Goal: Find specific page/section: Find specific page/section

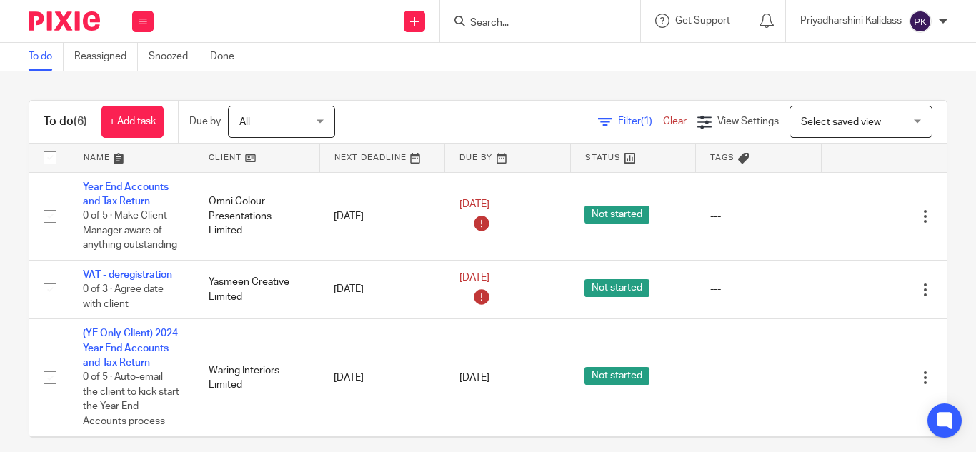
scroll to position [14, 0]
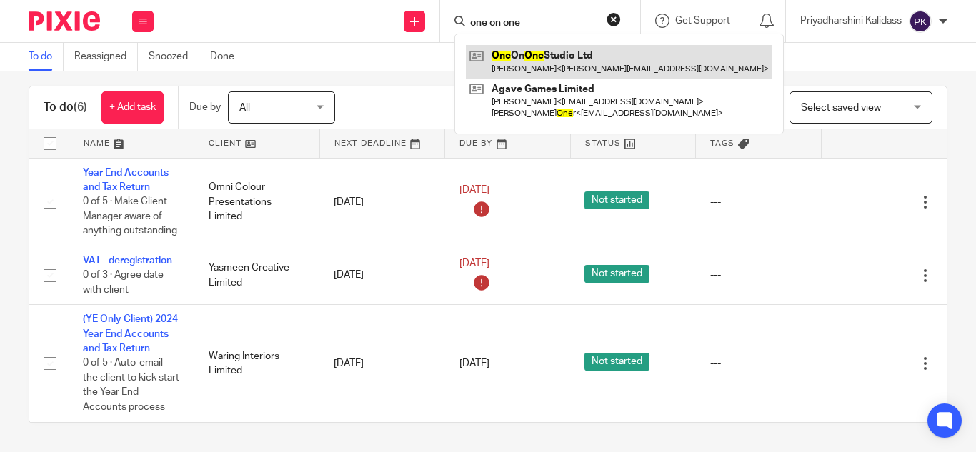
type input "one on one"
click at [547, 66] on link at bounding box center [619, 61] width 306 height 33
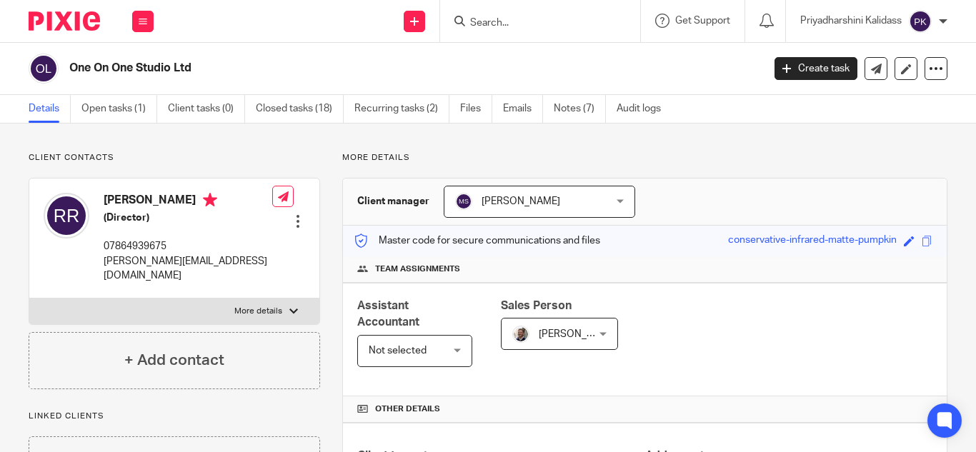
click at [537, 30] on form at bounding box center [545, 21] width 152 height 18
click at [530, 17] on input "Search" at bounding box center [533, 23] width 129 height 13
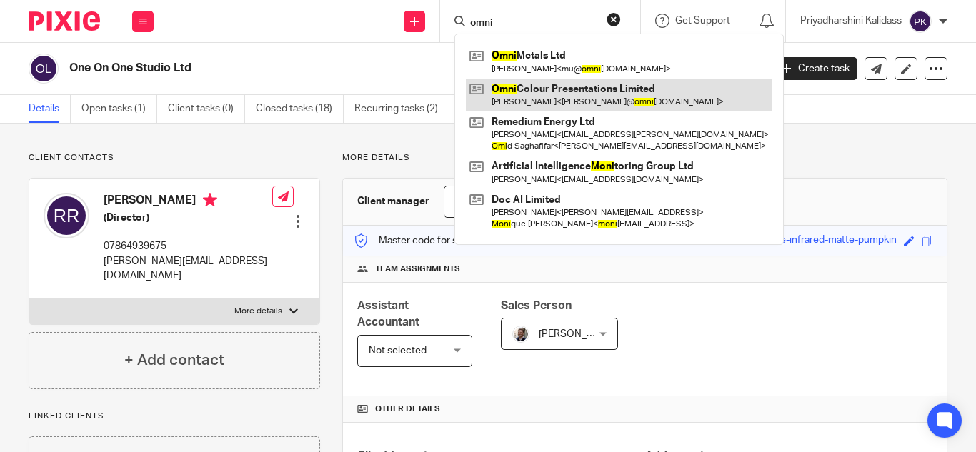
type input "omni"
click at [617, 94] on link at bounding box center [619, 95] width 306 height 33
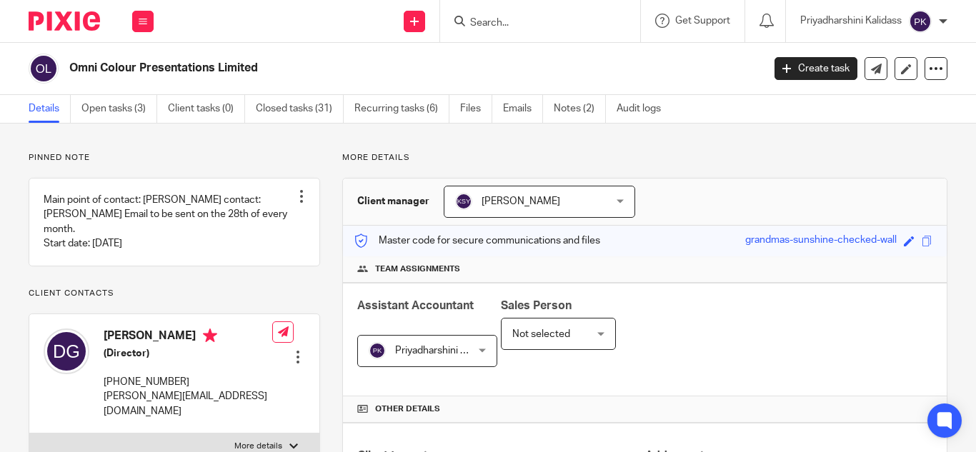
scroll to position [372, 0]
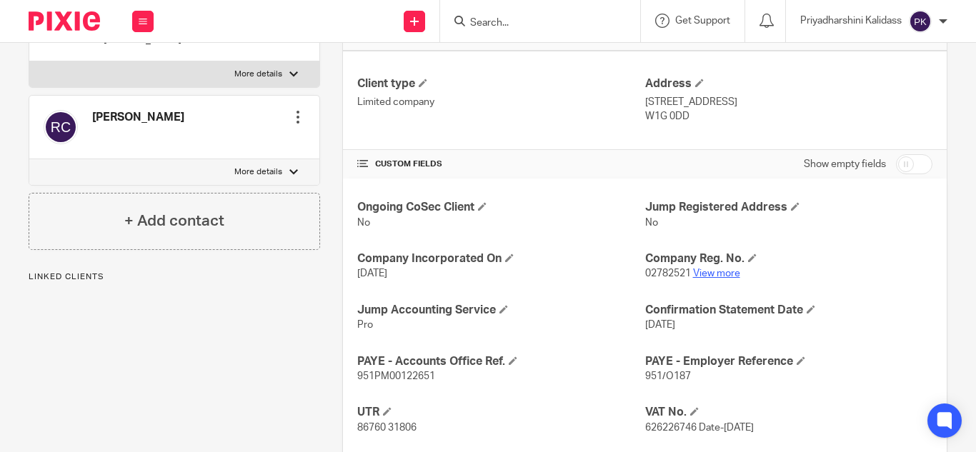
click at [725, 279] on link "View more" at bounding box center [716, 274] width 47 height 10
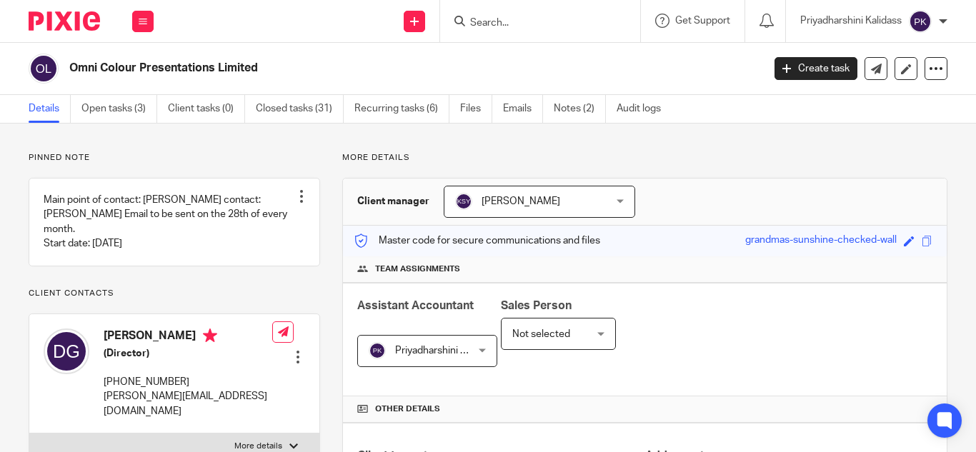
click at [534, 11] on div at bounding box center [540, 21] width 200 height 42
click at [529, 22] on input "Search" at bounding box center [533, 23] width 129 height 13
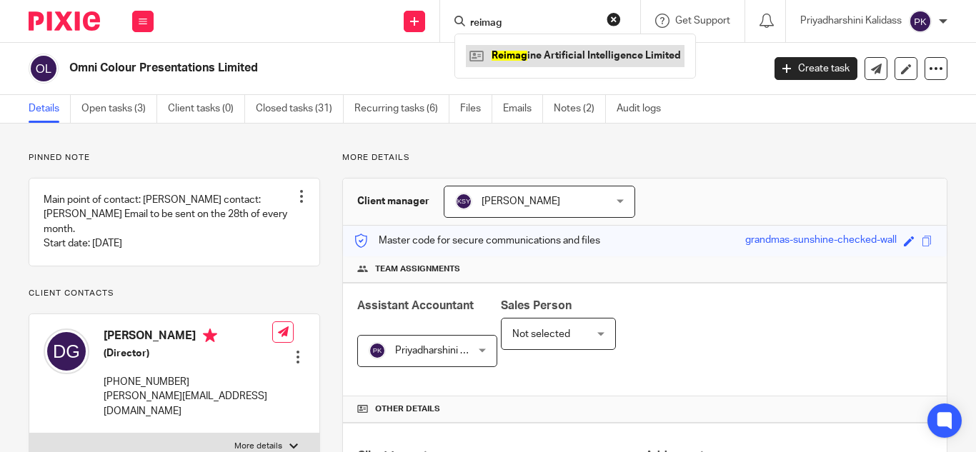
type input "reimag"
click at [556, 59] on link at bounding box center [575, 55] width 219 height 21
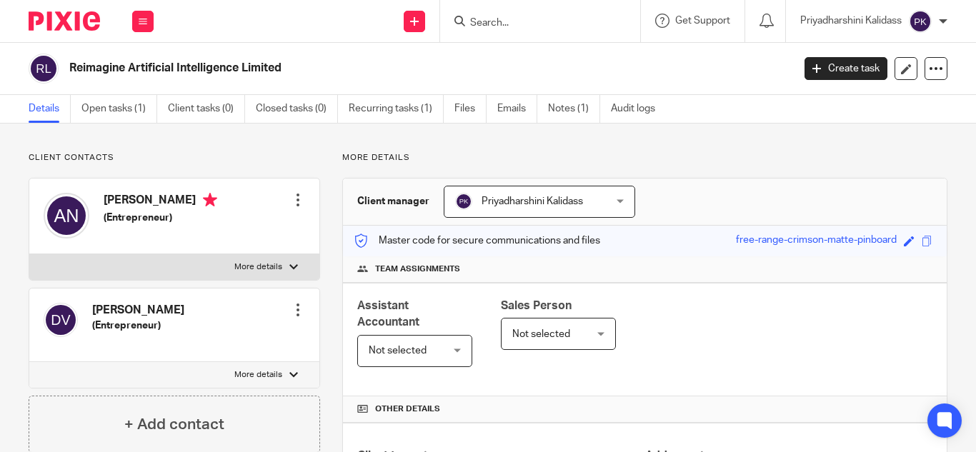
scroll to position [471, 0]
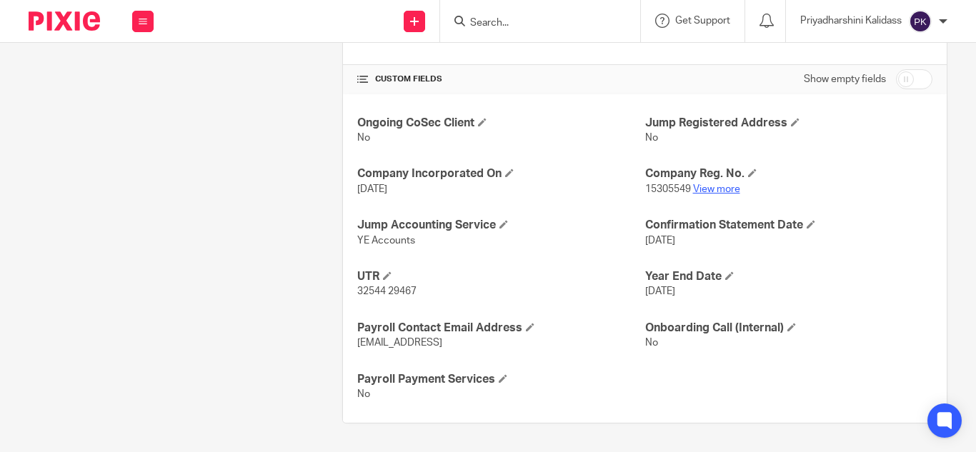
click at [704, 186] on link "View more" at bounding box center [716, 189] width 47 height 10
